Goal: Task Accomplishment & Management: Use online tool/utility

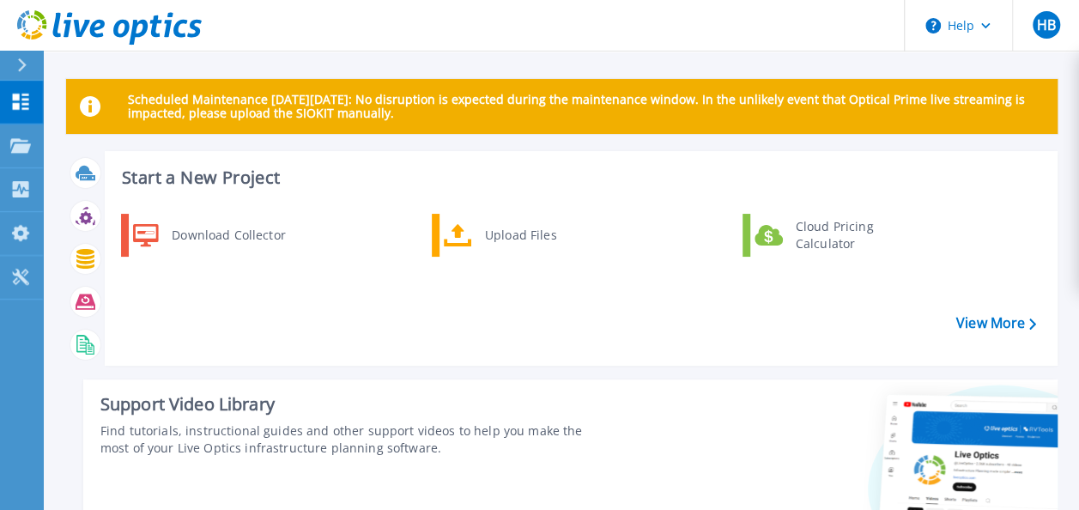
click at [31, 64] on div at bounding box center [28, 65] width 27 height 29
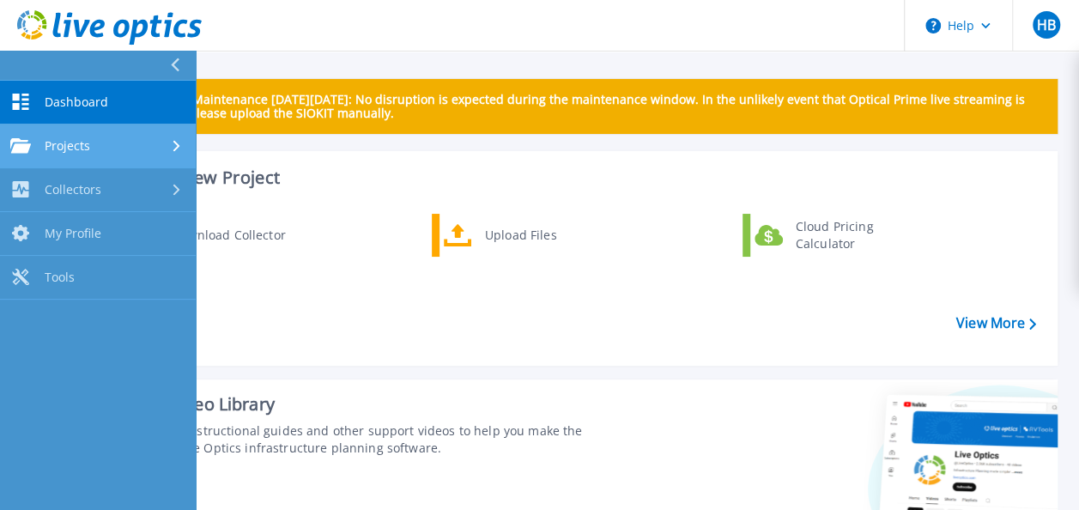
click at [72, 143] on span "Projects" at bounding box center [68, 145] width 46 height 15
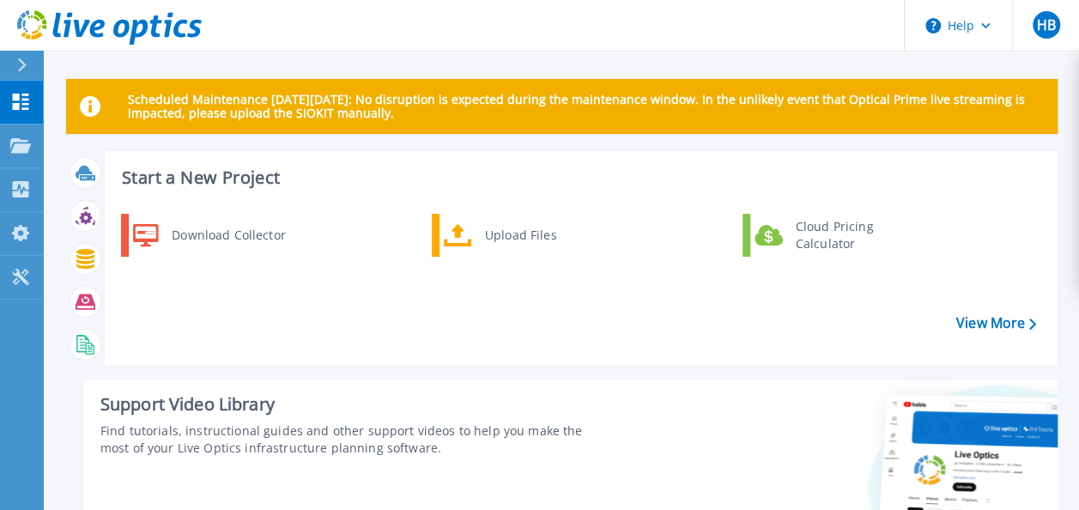
click at [350, 253] on div "Download Collector Upload Files Cloud Pricing Calculator" at bounding box center [578, 284] width 941 height 148
click at [194, 179] on h3 "Start a New Project" at bounding box center [579, 177] width 914 height 19
click at [178, 177] on h3 "Start a New Project" at bounding box center [579, 177] width 914 height 19
click at [200, 179] on h3 "Start a New Project" at bounding box center [579, 177] width 914 height 19
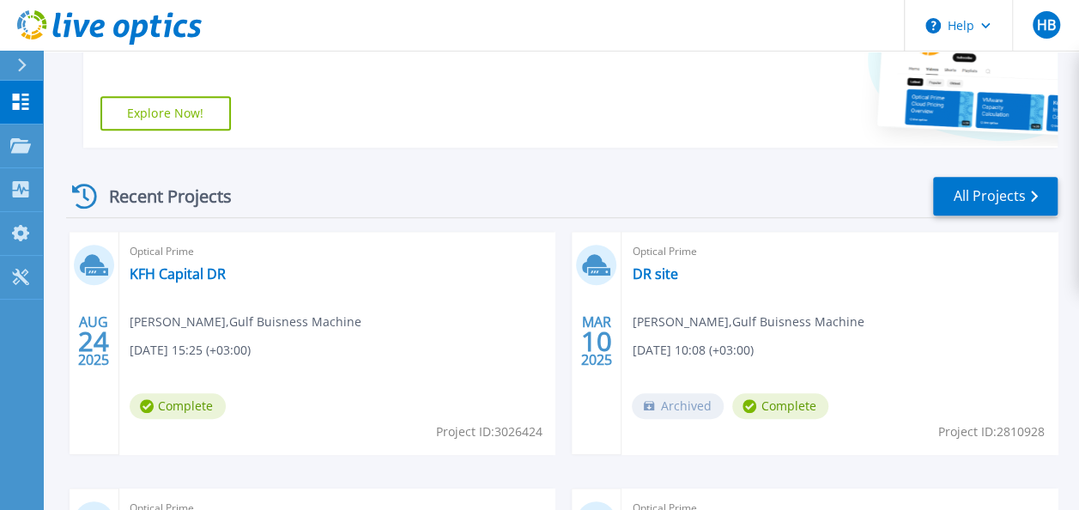
scroll to position [86, 0]
